Goal: Task Accomplishment & Management: Manage account settings

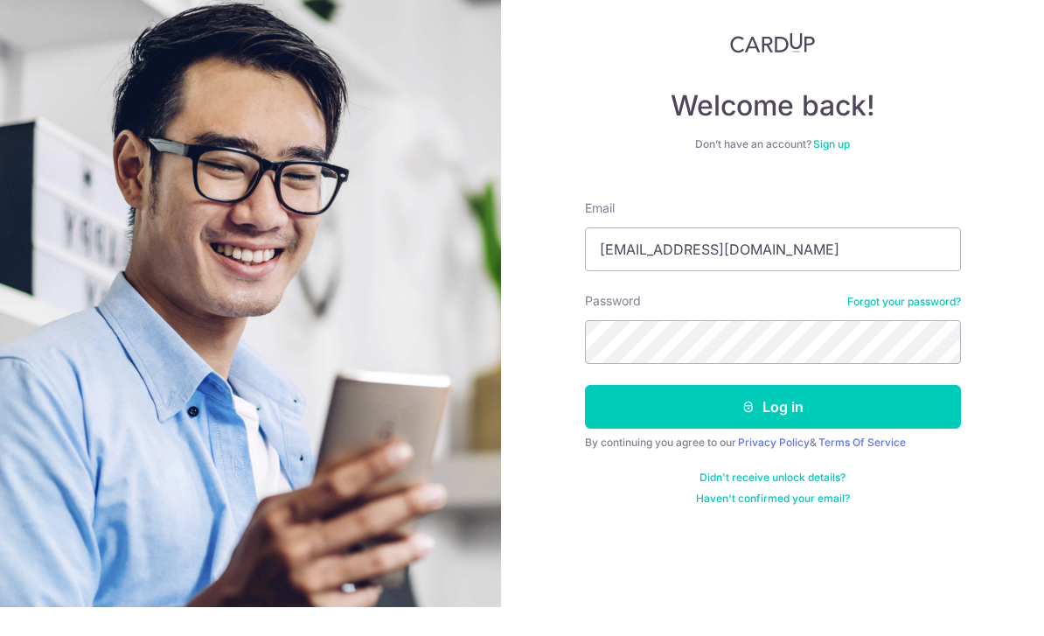
type input "Markkenandmax@gmail.com"
click at [954, 168] on div "Welcome back! Don’t have an account? Sign up Email Markkenandmax@gmail.com Pass…" at bounding box center [773, 297] width 376 height 473
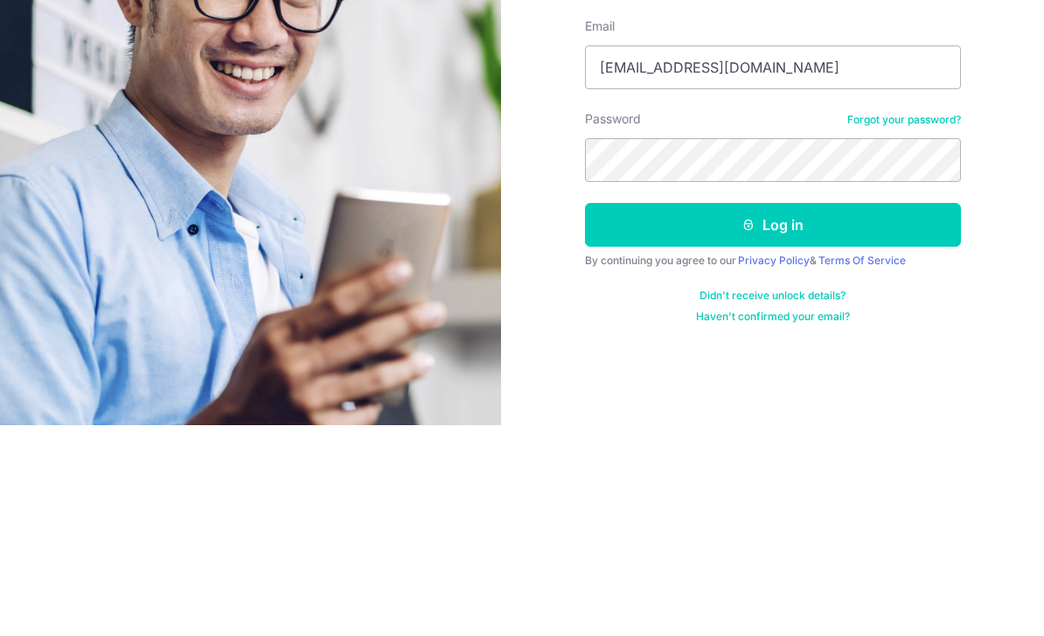
click at [826, 414] on button "Log in" at bounding box center [773, 436] width 376 height 44
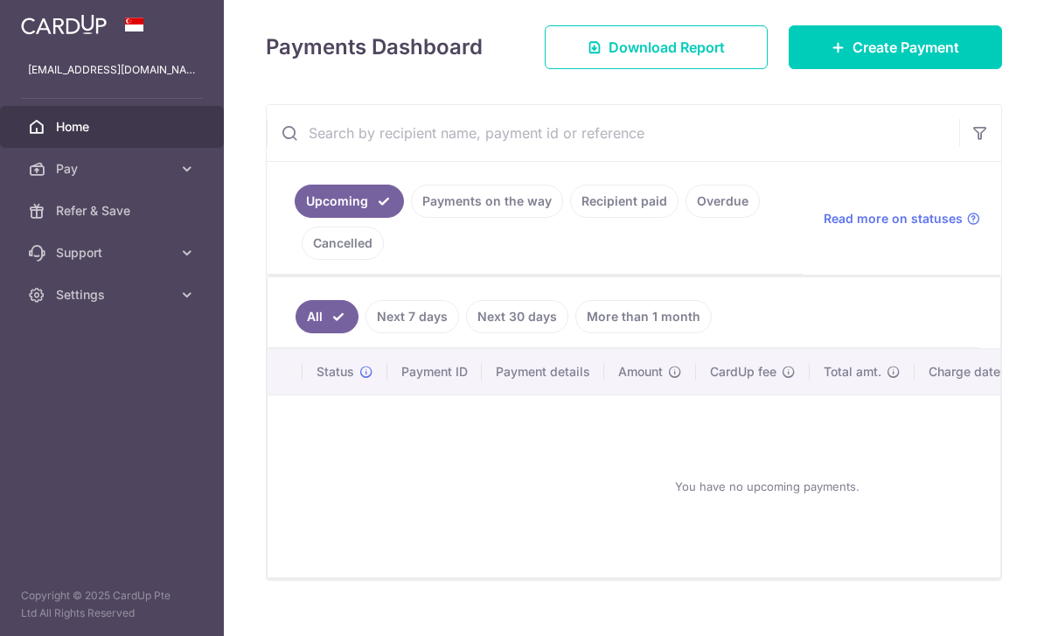
click at [411, 218] on link "Payments on the way" at bounding box center [487, 201] width 152 height 33
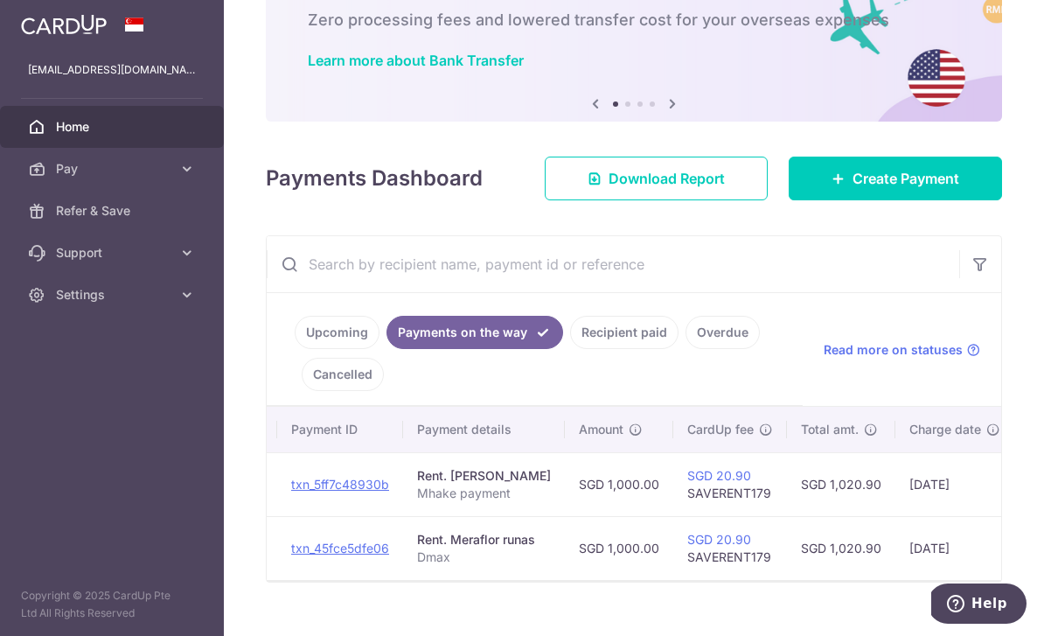
scroll to position [0, 167]
click at [926, 359] on span "Read more on statuses" at bounding box center [893, 349] width 139 height 17
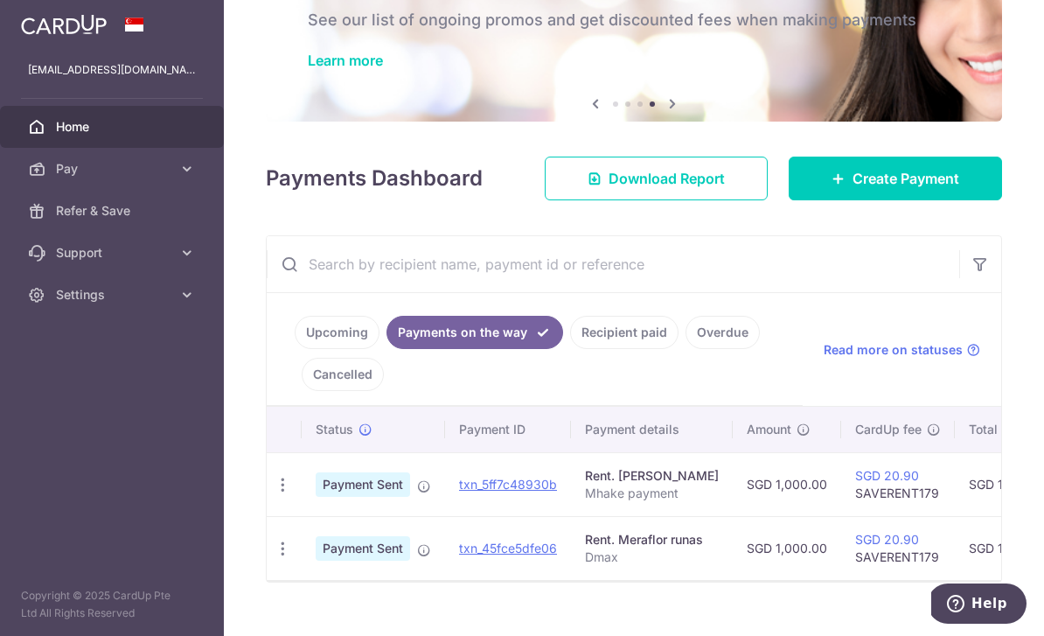
scroll to position [0, 0]
click at [0, 0] on icon "button" at bounding box center [0, 0] width 0 height 0
click at [125, 288] on span "Settings" at bounding box center [113, 294] width 115 height 17
click at [102, 386] on span "Logout" at bounding box center [113, 378] width 115 height 17
